Goal: Find contact information: Find contact information

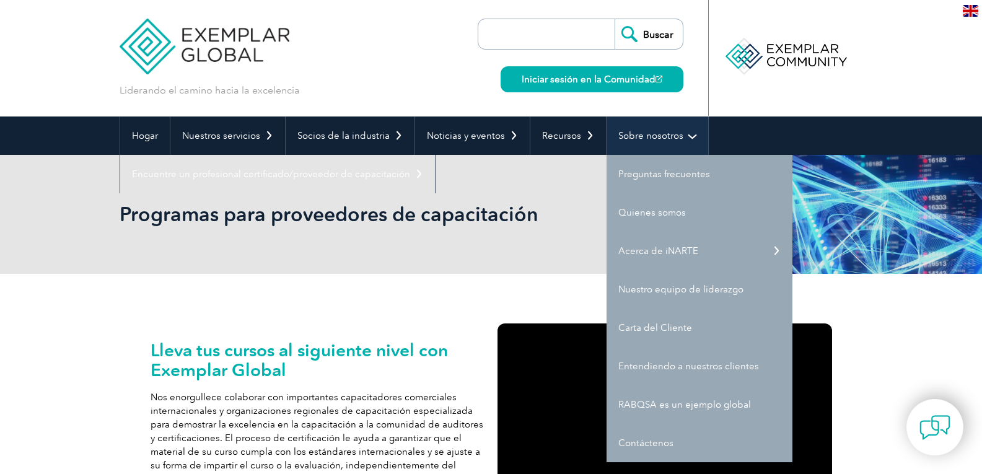
click at [656, 130] on link "Sobre nosotros" at bounding box center [658, 136] width 102 height 38
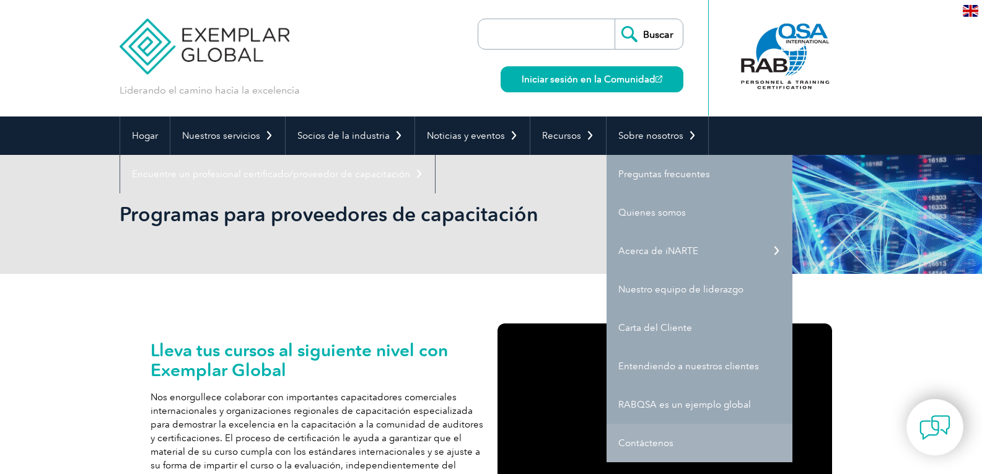
click at [652, 442] on font "Contáctenos" at bounding box center [645, 443] width 55 height 11
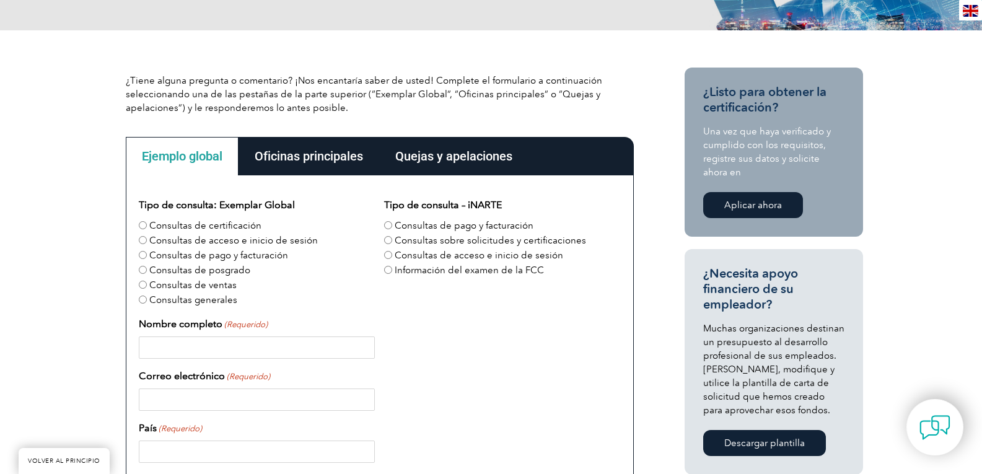
scroll to position [310, 0]
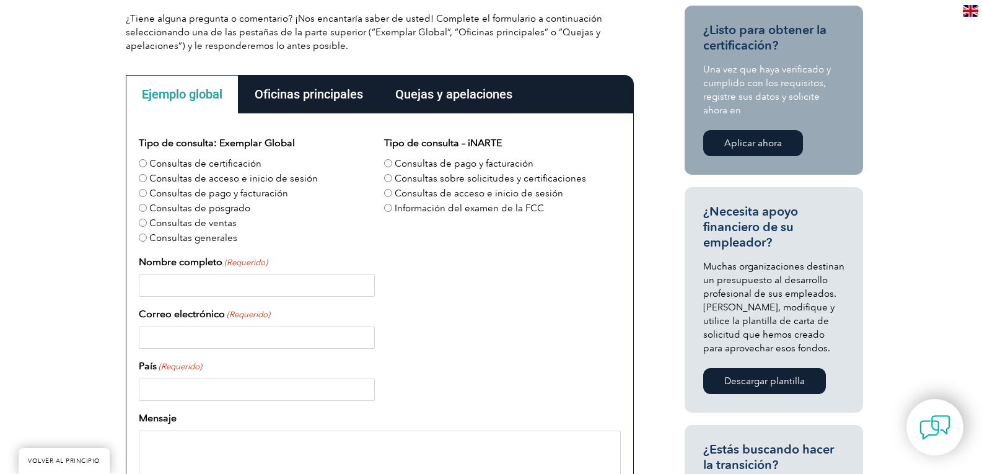
click at [311, 95] on font "Oficinas principales" at bounding box center [309, 94] width 108 height 15
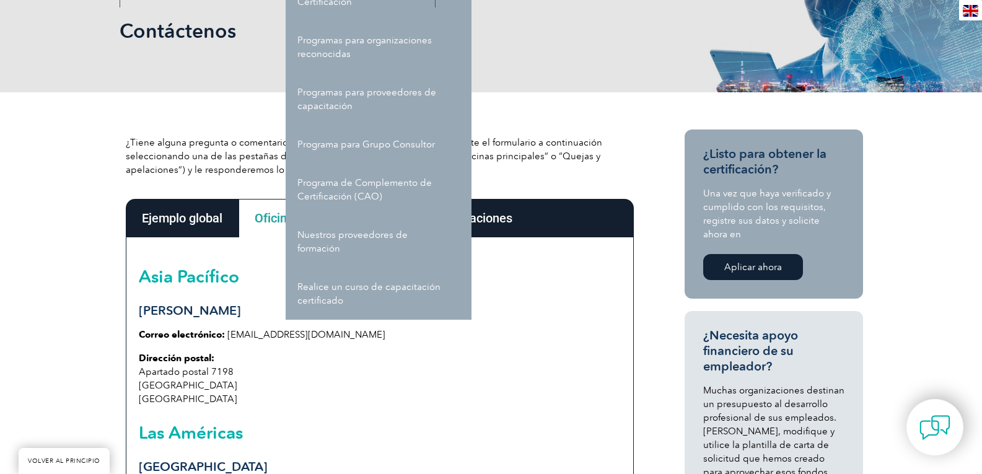
scroll to position [124, 0]
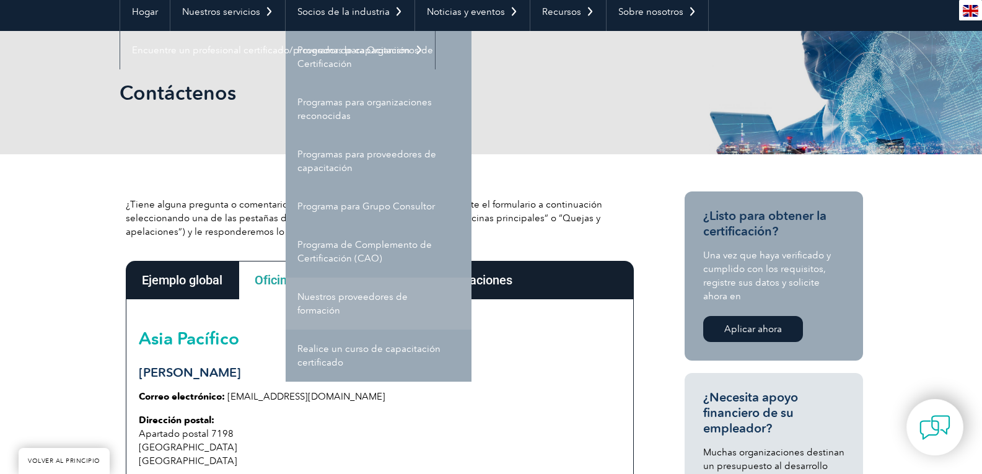
click at [363, 301] on font "Nuestros proveedores de formación" at bounding box center [352, 303] width 110 height 25
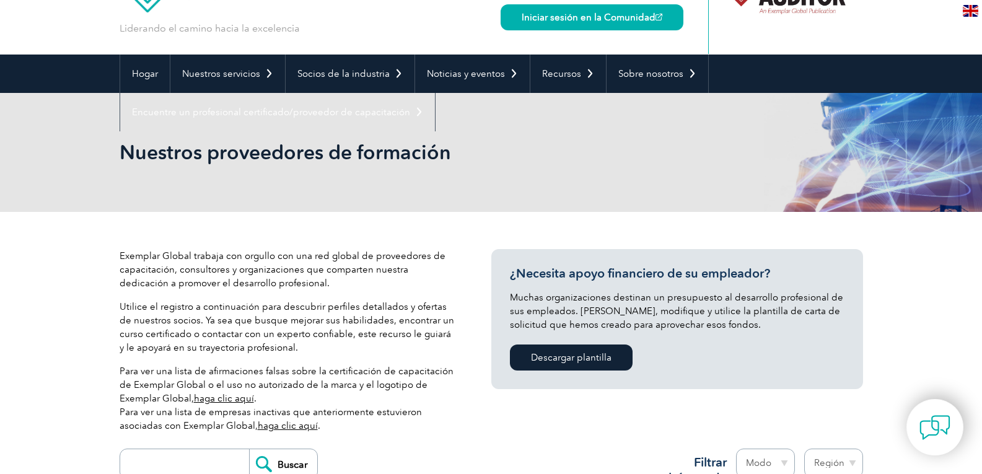
scroll to position [124, 0]
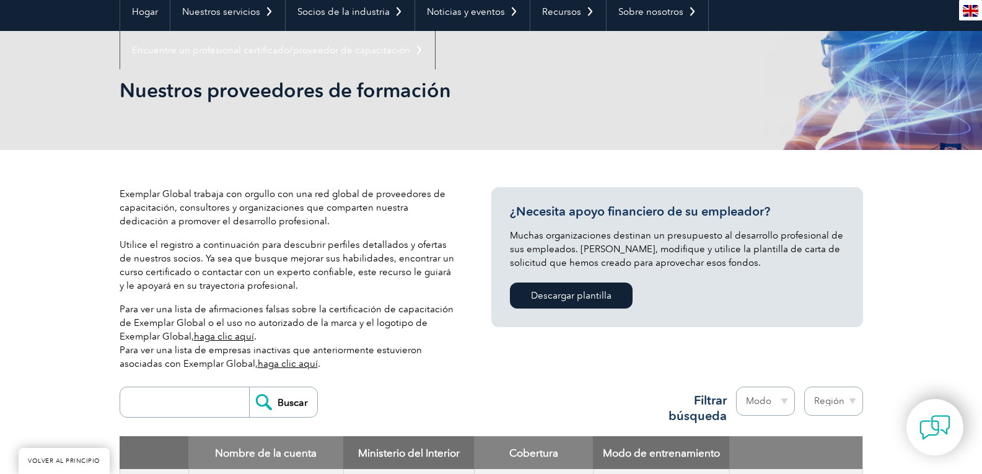
click at [231, 336] on font "haga clic aquí" at bounding box center [224, 336] width 60 height 11
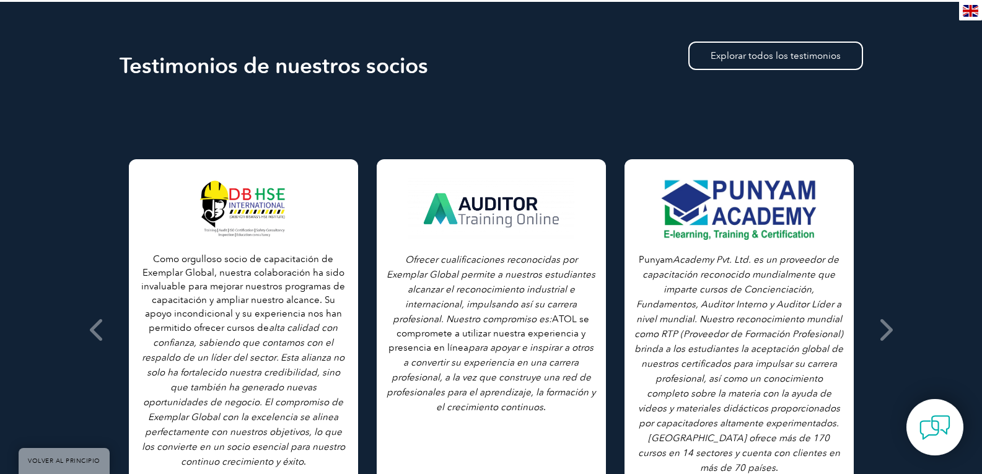
scroll to position [992, 0]
